Goal: Communication & Community: Participate in discussion

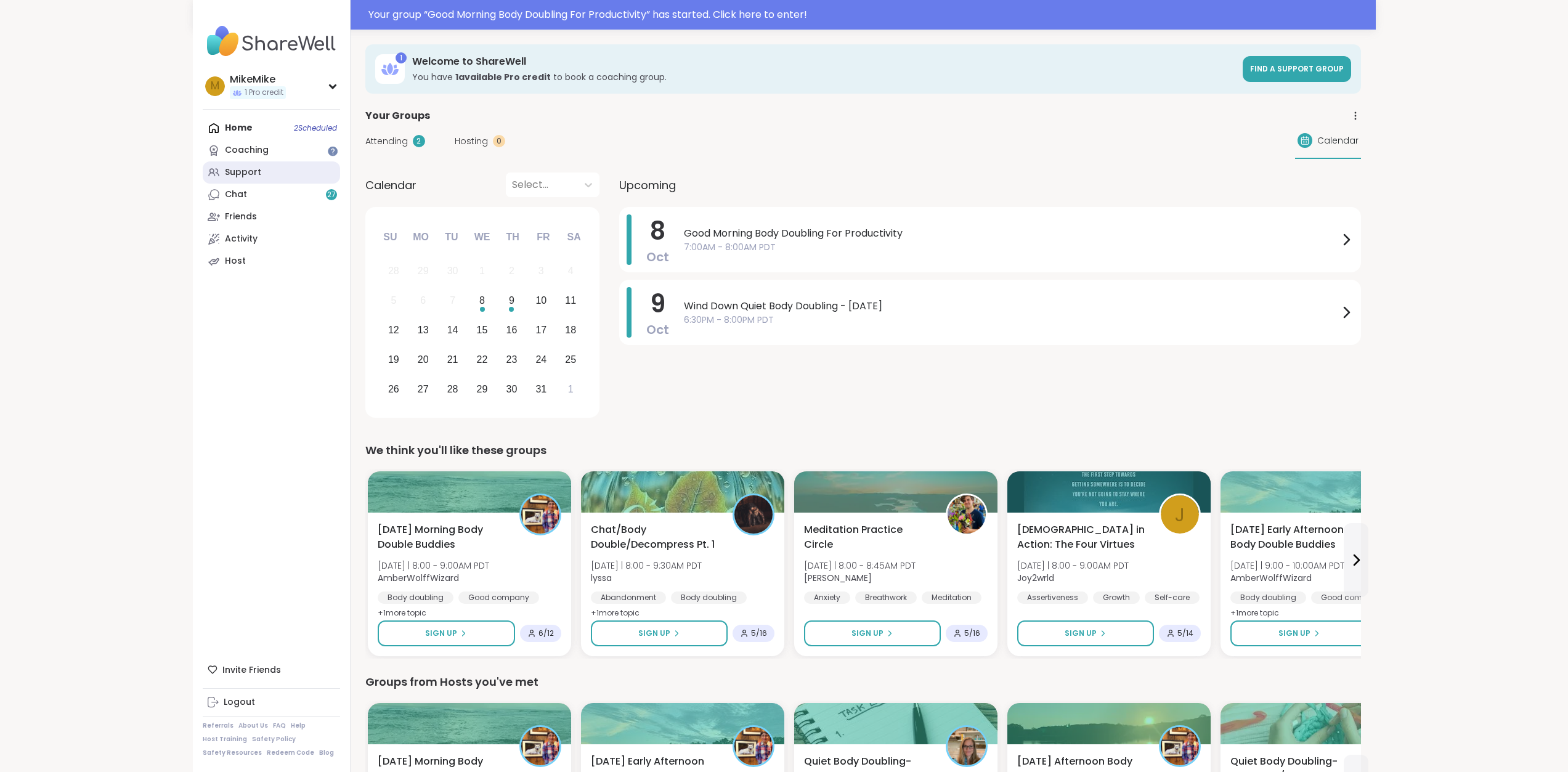
click at [260, 163] on link "Support" at bounding box center [271, 172] width 138 height 22
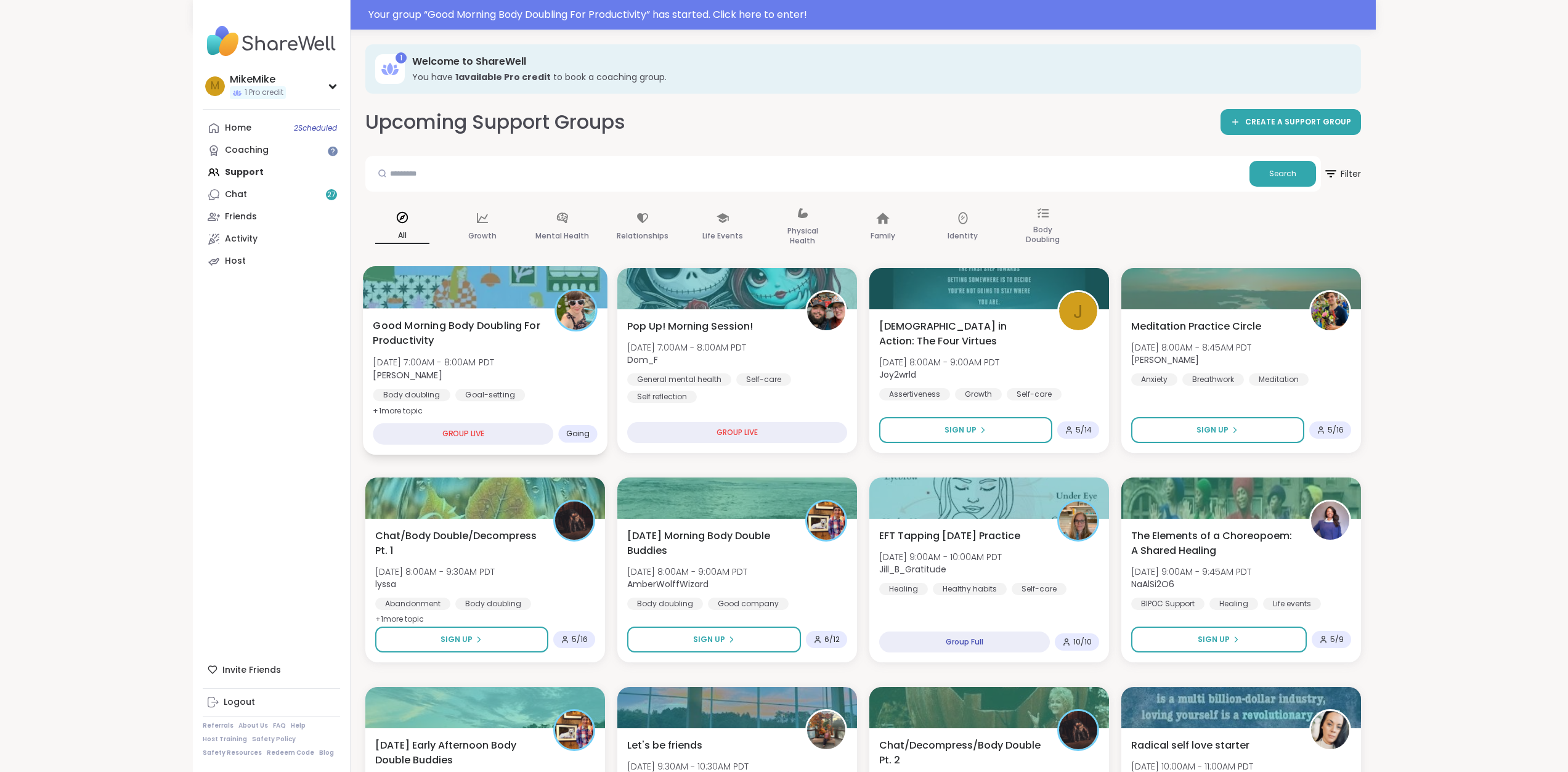
click at [536, 395] on div "Body doubling Goal-setting Good company" at bounding box center [485, 404] width 224 height 30
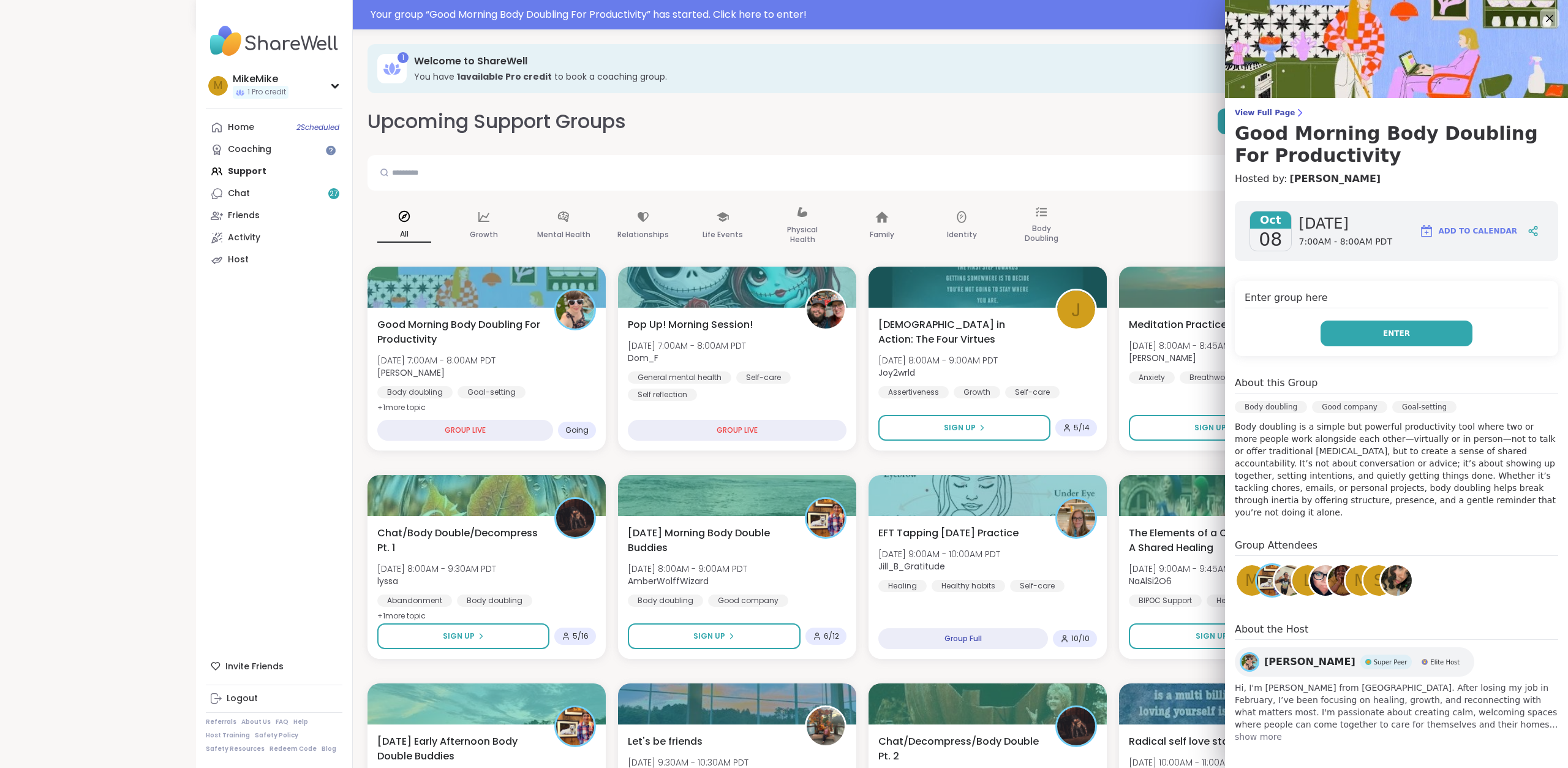
click at [1385, 340] on button "Enter" at bounding box center [1396, 333] width 152 height 25
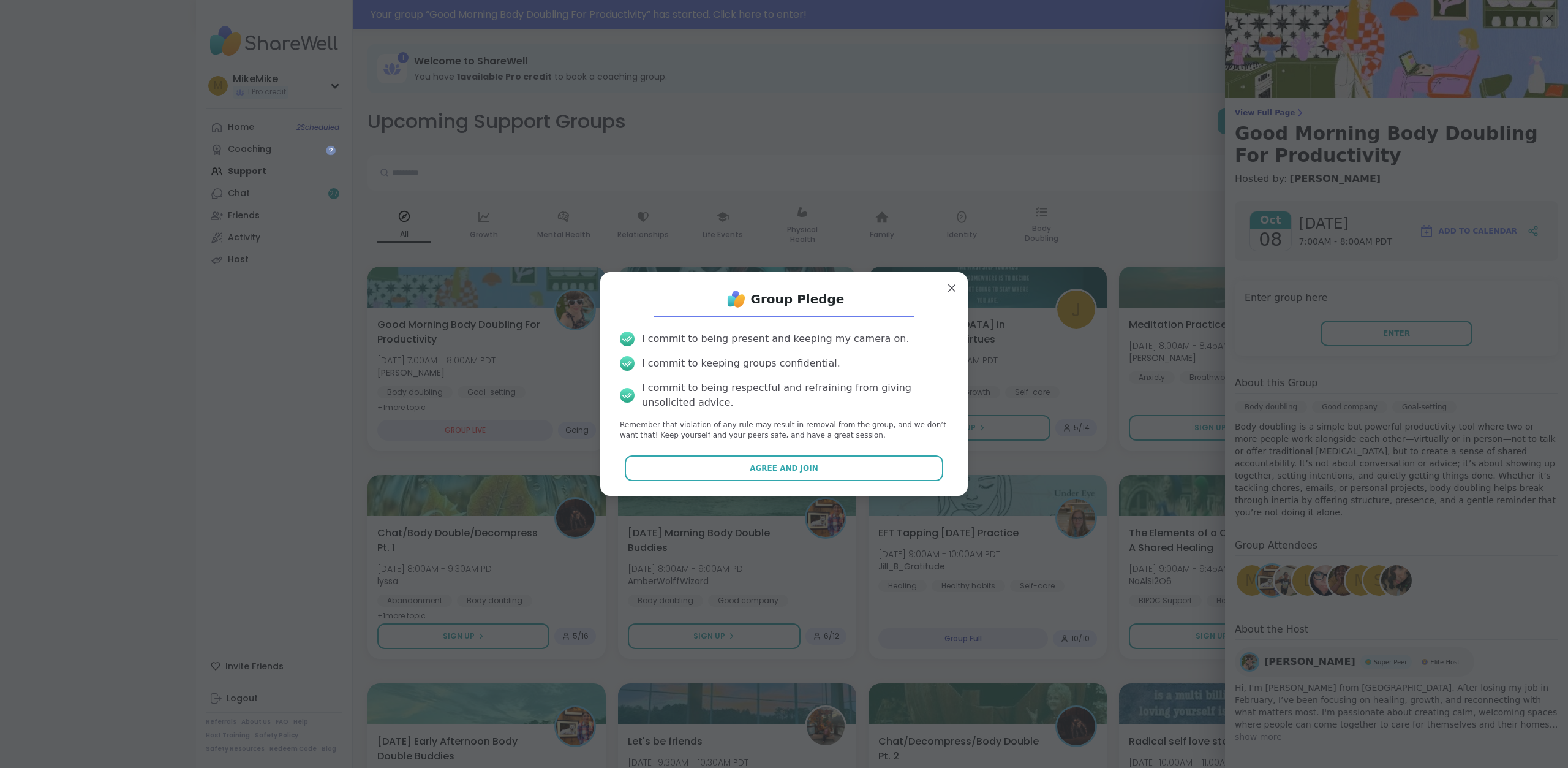
click at [882, 455] on button "Agree and Join" at bounding box center [784, 468] width 319 height 25
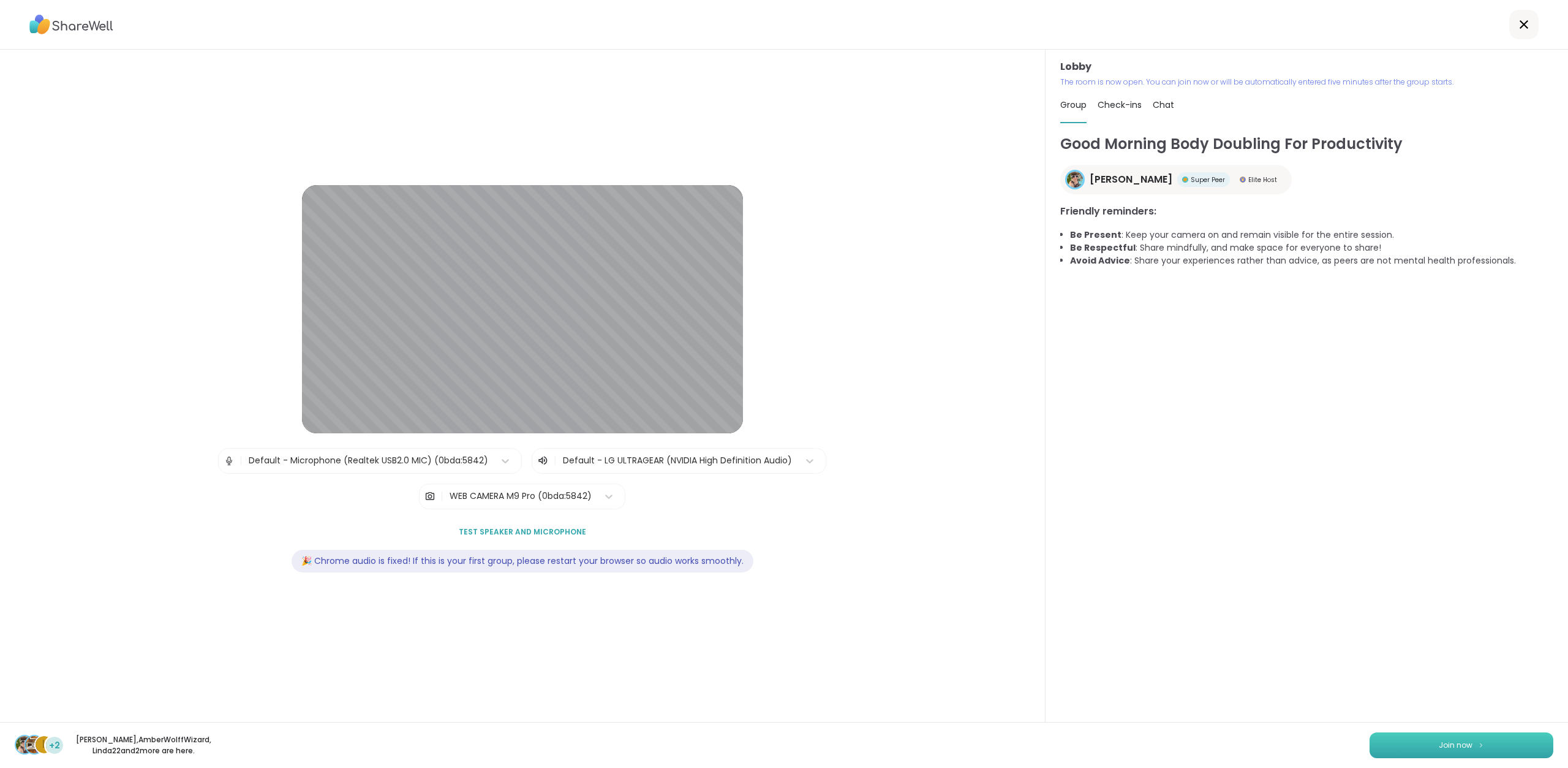
click at [1465, 746] on button "Join now" at bounding box center [1462, 745] width 184 height 25
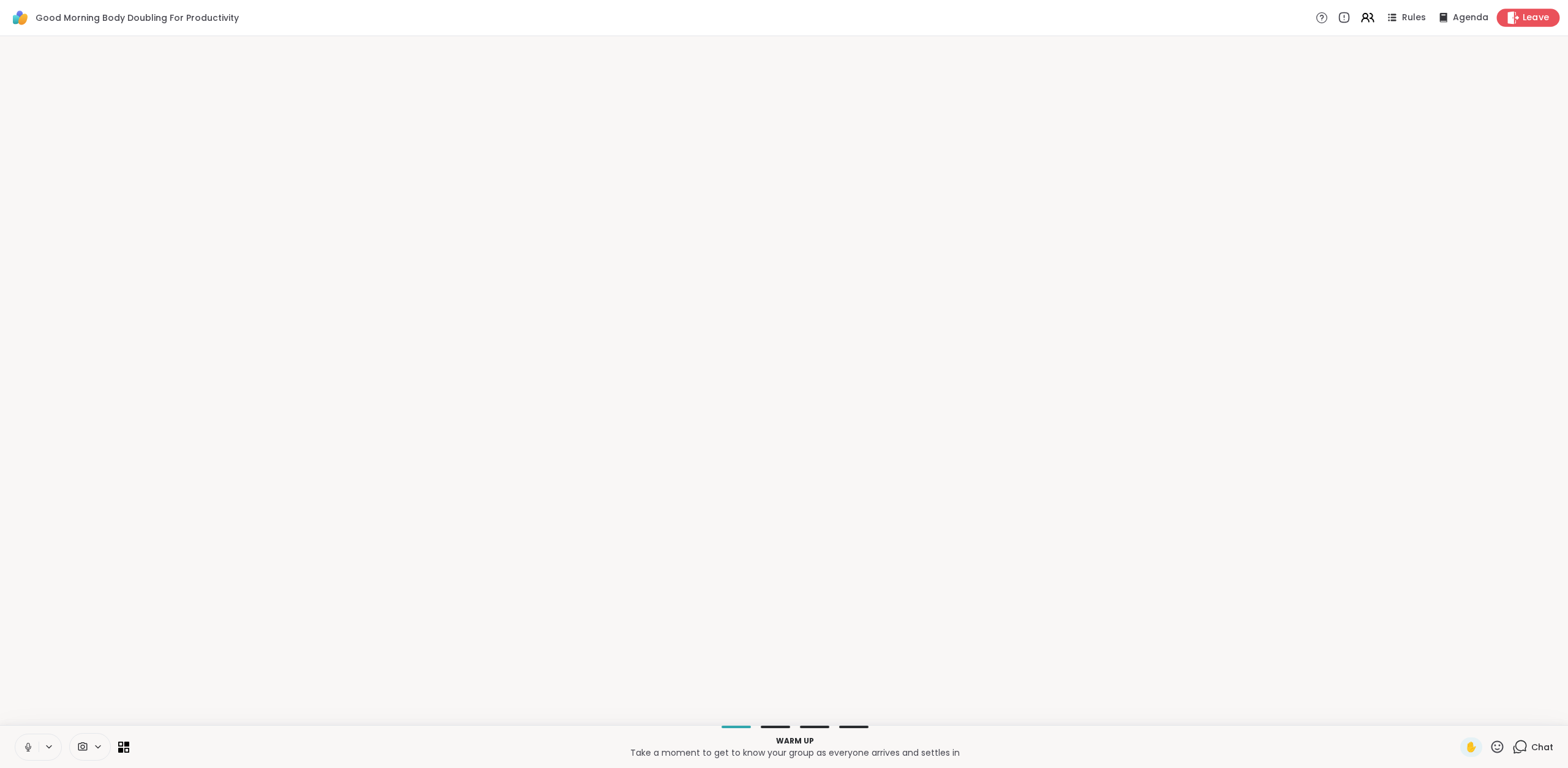
click at [1525, 15] on span "Leave" at bounding box center [1536, 18] width 27 height 13
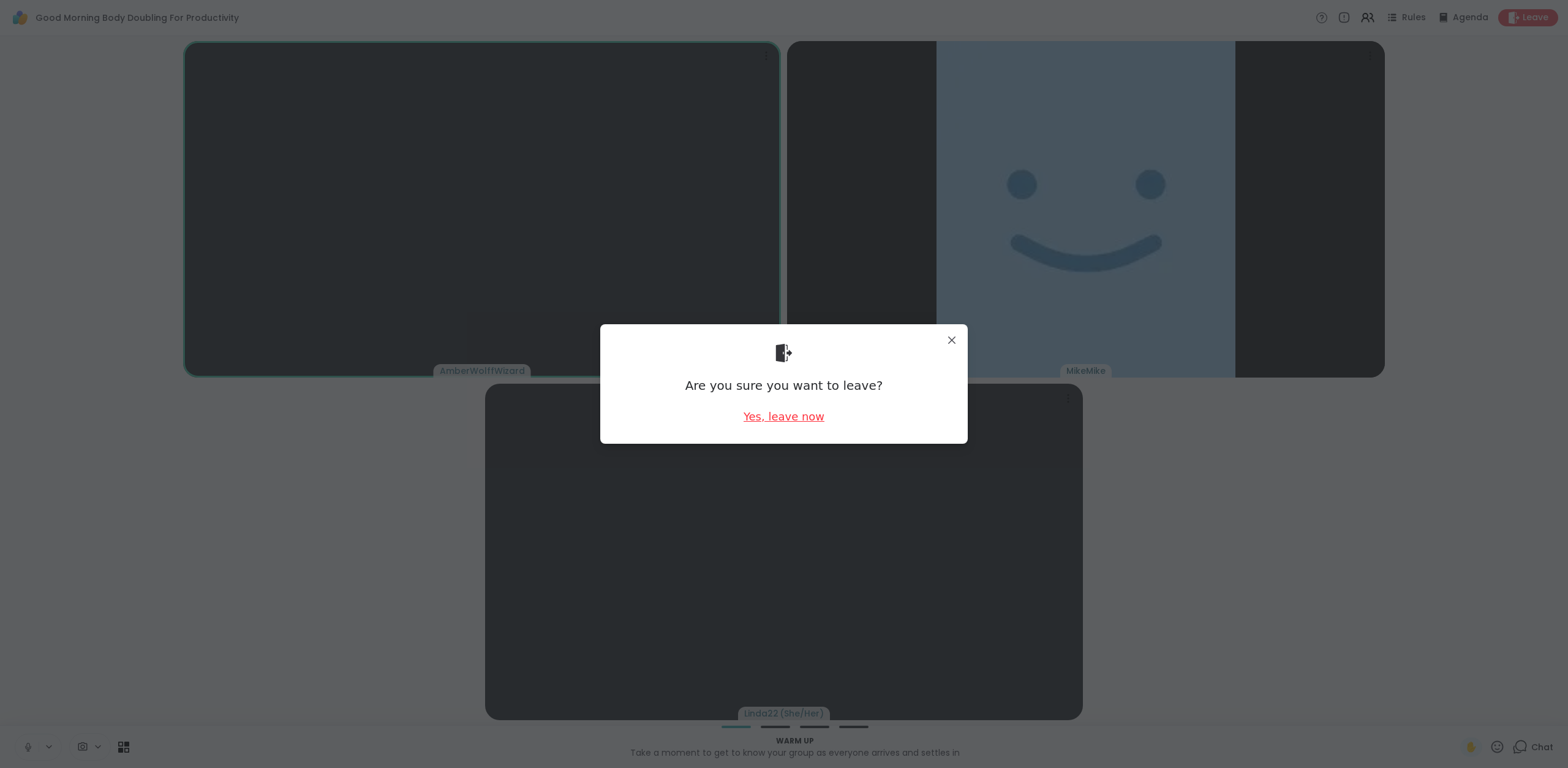
click at [773, 419] on div "Yes, leave now" at bounding box center [784, 416] width 81 height 15
